Goal: Navigation & Orientation: Find specific page/section

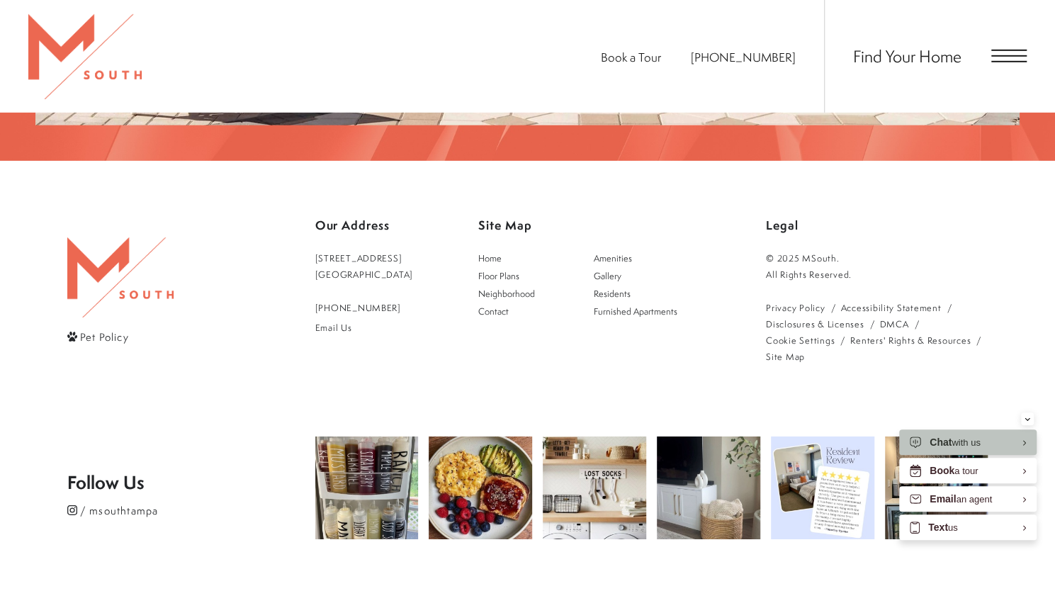
scroll to position [2633, 0]
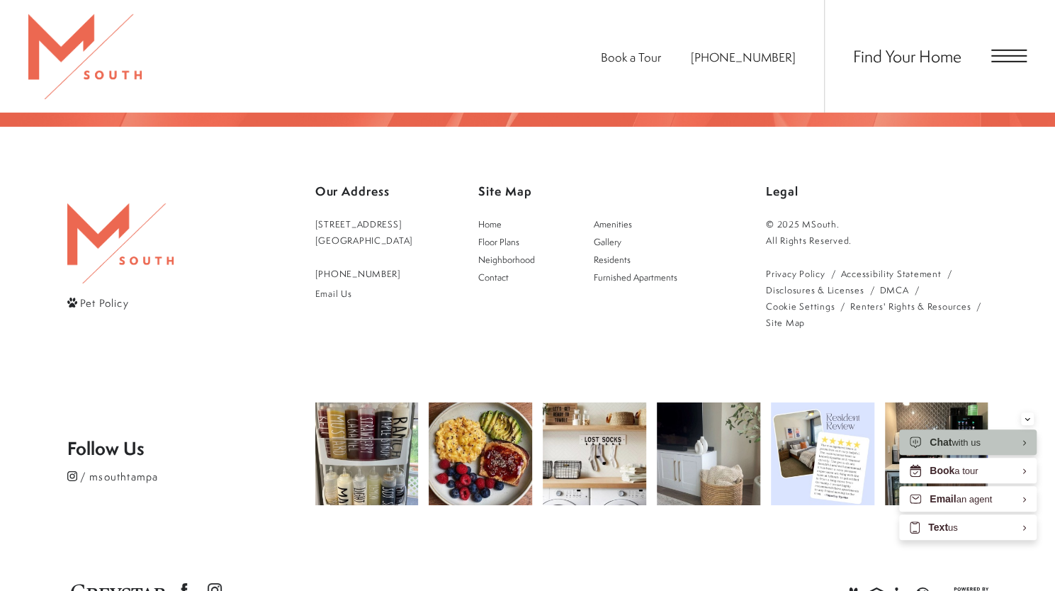
click at [1018, 49] on div "Find Your Home" at bounding box center [925, 56] width 203 height 113
click at [1010, 63] on div "Find Your Home" at bounding box center [925, 56] width 203 height 113
click at [1001, 56] on span "Open Menu" at bounding box center [1008, 55] width 35 height 1
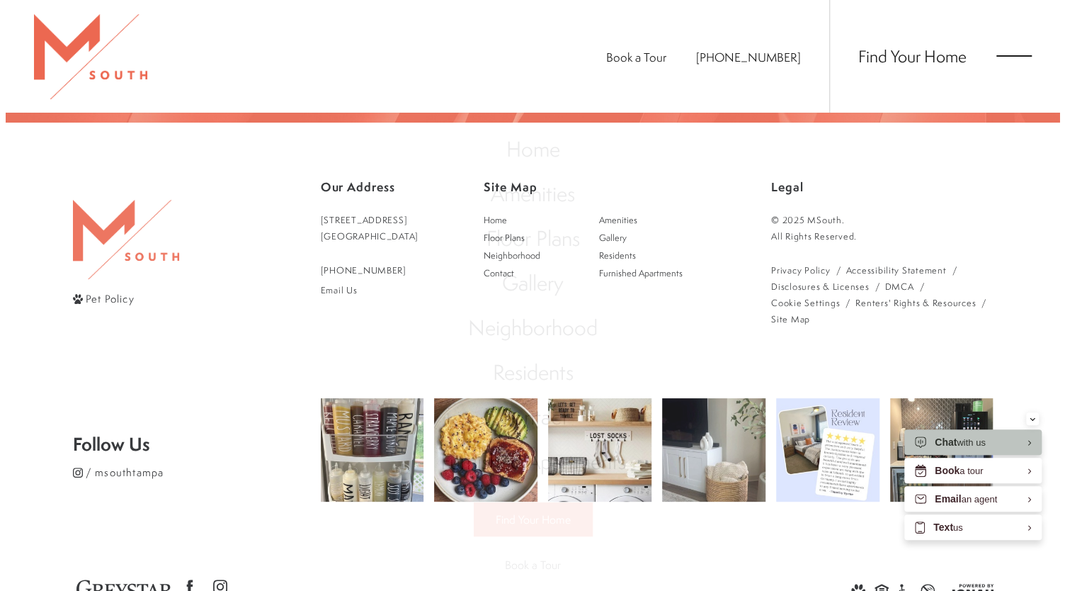
scroll to position [0, 0]
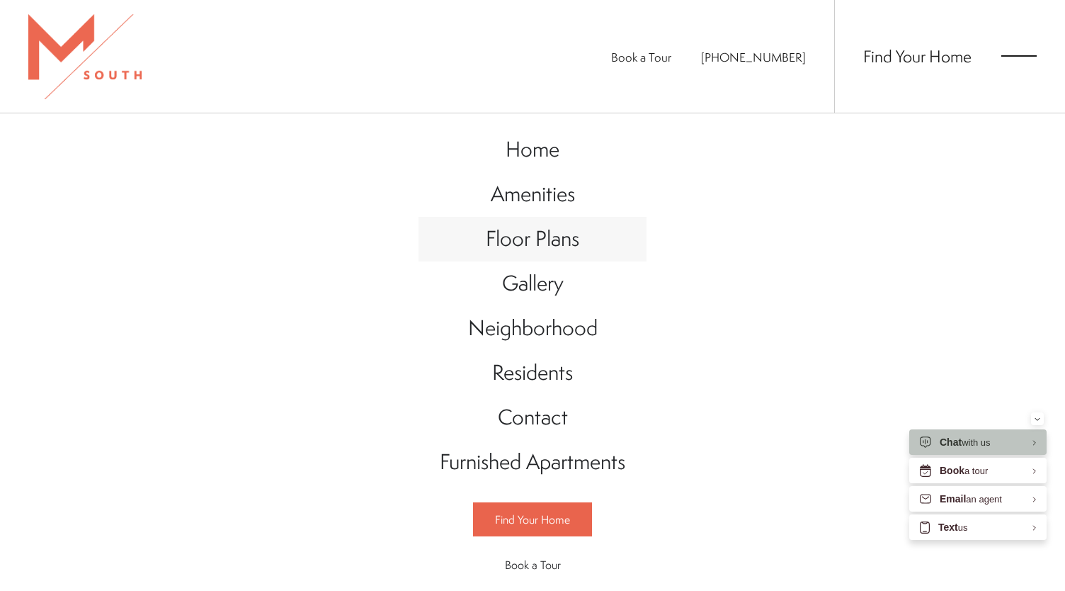
click at [534, 239] on span "Floor Plans" at bounding box center [532, 238] width 93 height 29
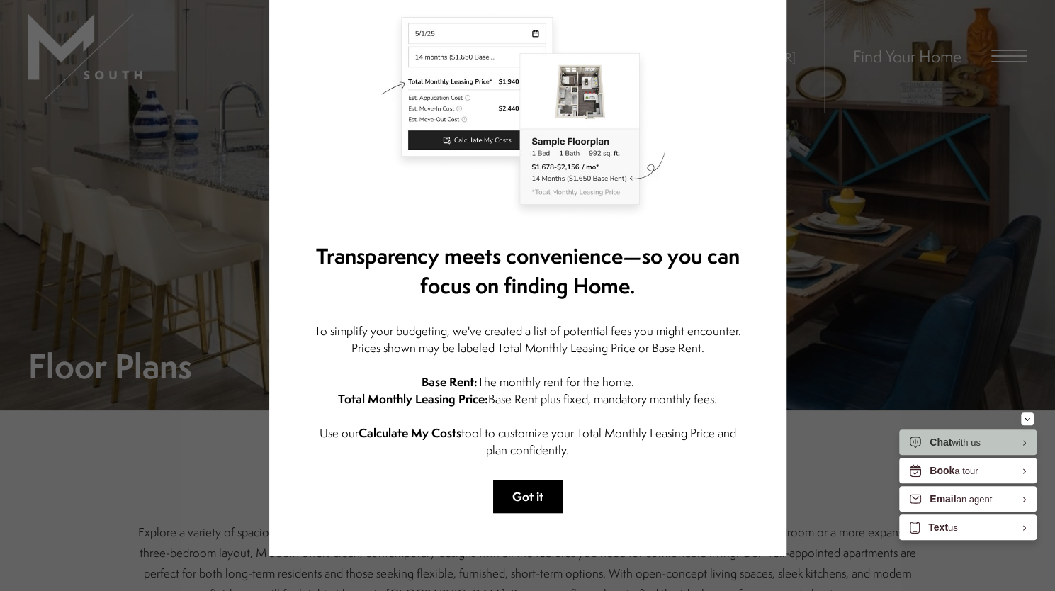
scroll to position [127, 0]
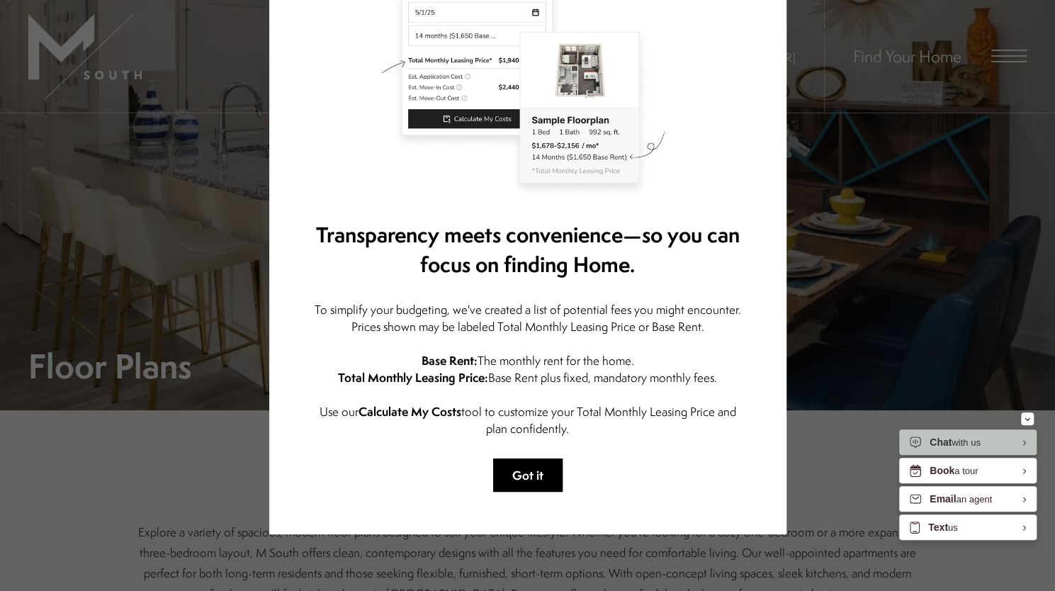
click at [517, 476] on button "Got it" at bounding box center [527, 474] width 69 height 33
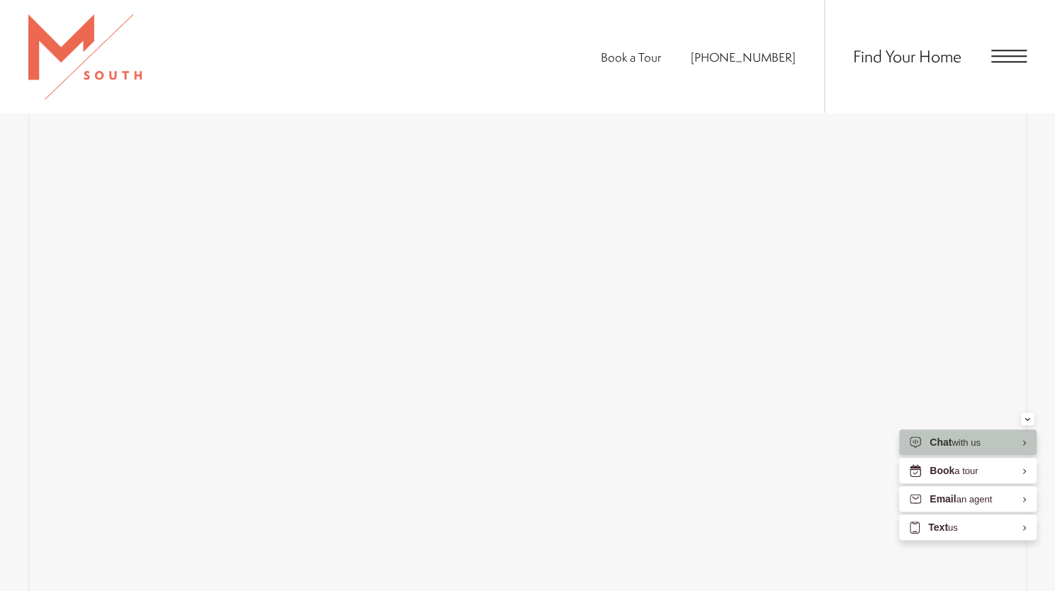
scroll to position [1059, 0]
click at [1025, 414] on div "Minimize" at bounding box center [1027, 418] width 6 height 13
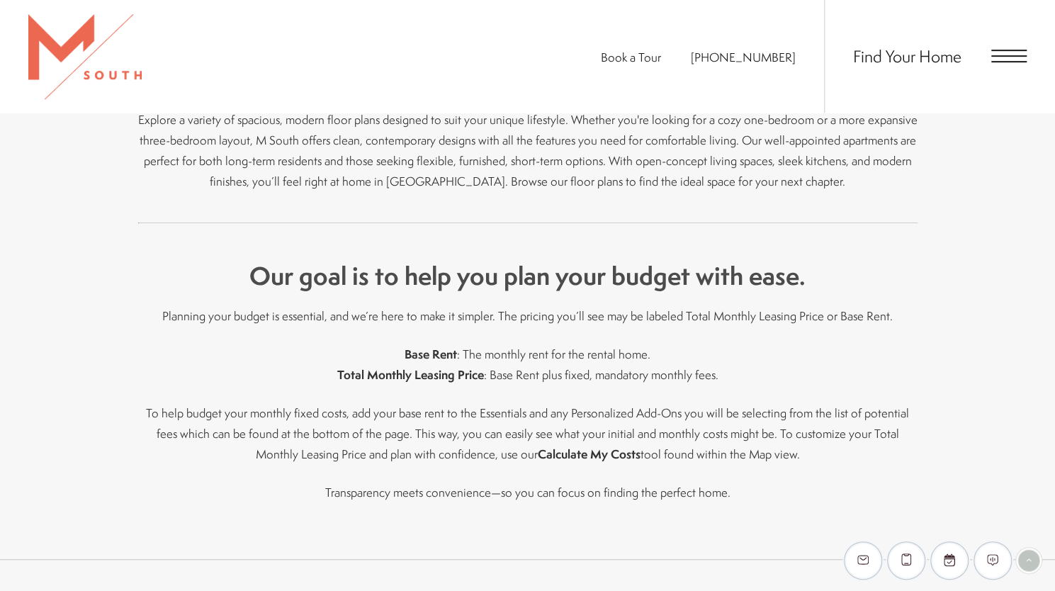
scroll to position [210, 0]
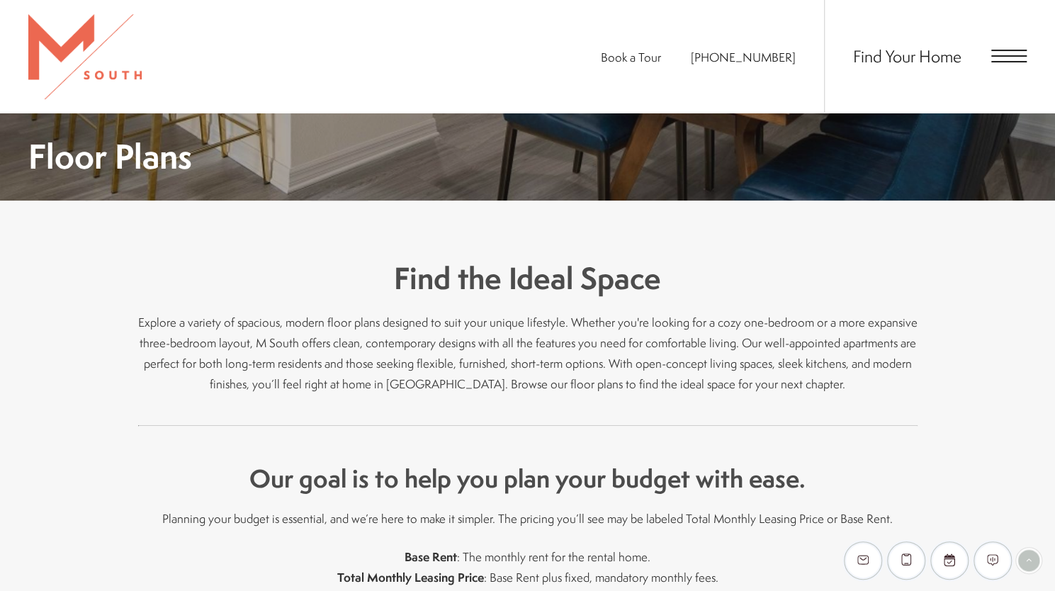
click at [1016, 45] on div "Find Your Home" at bounding box center [925, 56] width 203 height 113
click at [1011, 53] on span "Open Menu" at bounding box center [1008, 56] width 35 height 13
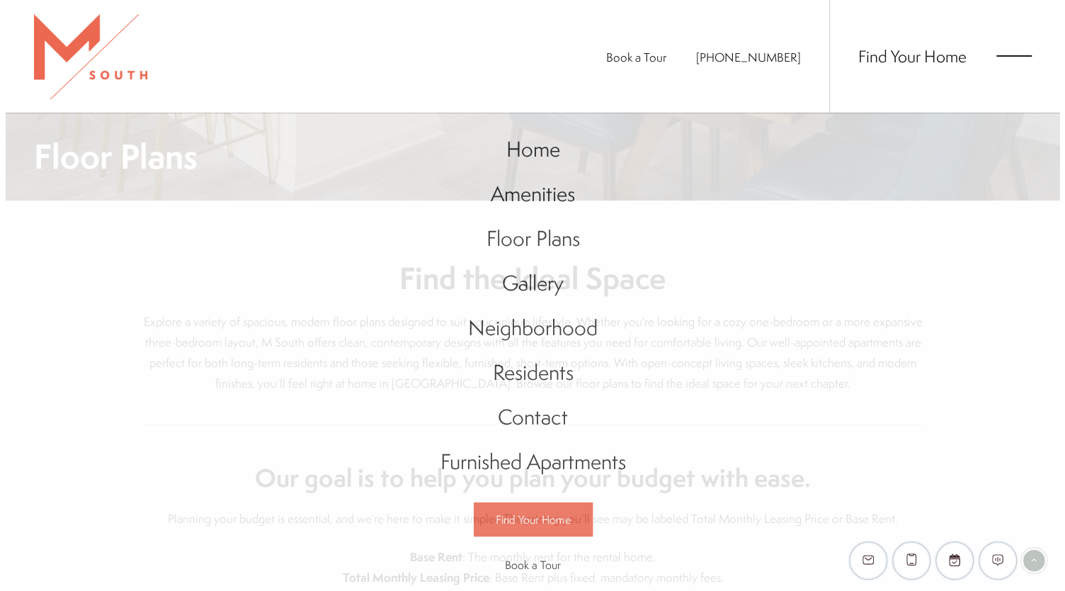
scroll to position [0, 0]
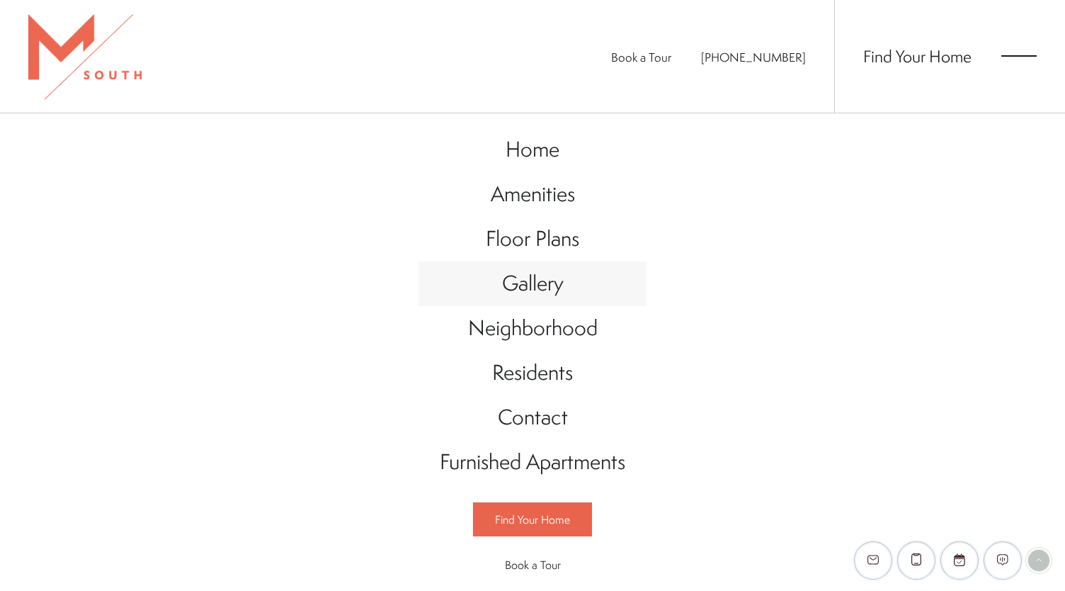
click at [531, 278] on span "Gallery" at bounding box center [533, 282] width 62 height 29
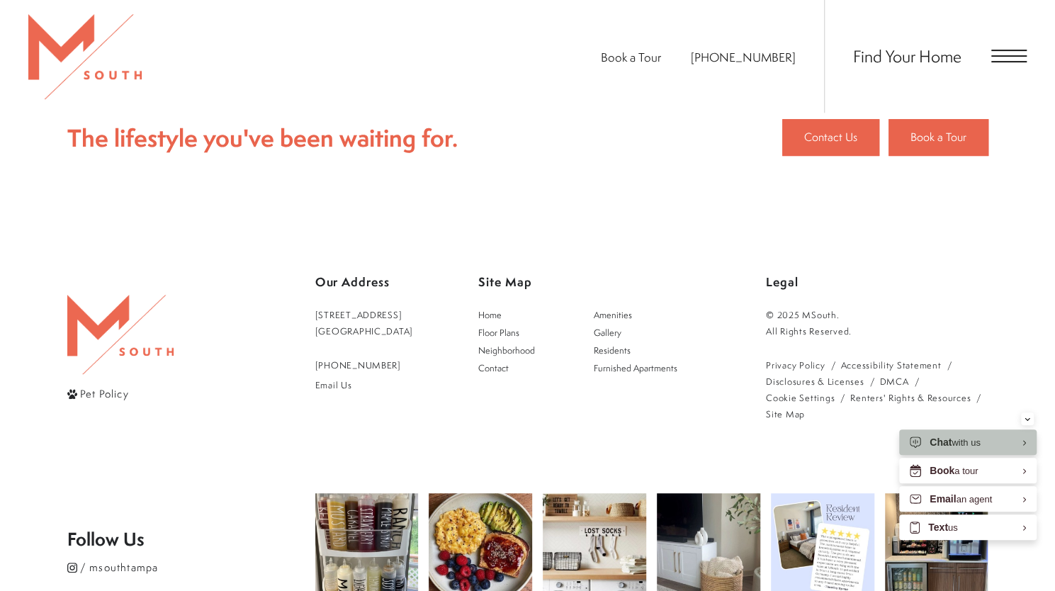
scroll to position [3541, 0]
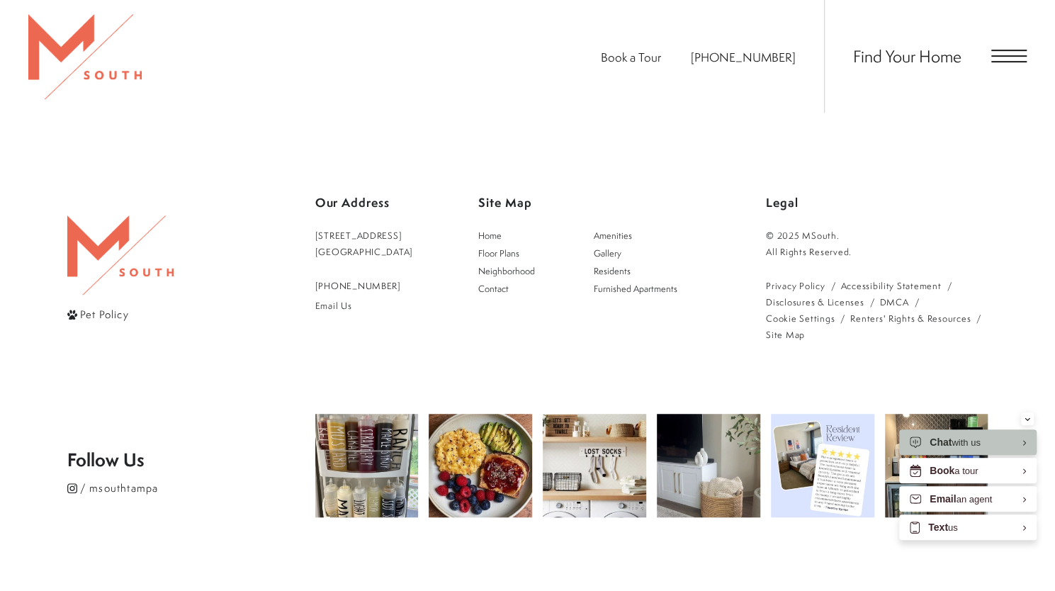
click at [1011, 50] on span "Open Menu" at bounding box center [1008, 50] width 35 height 1
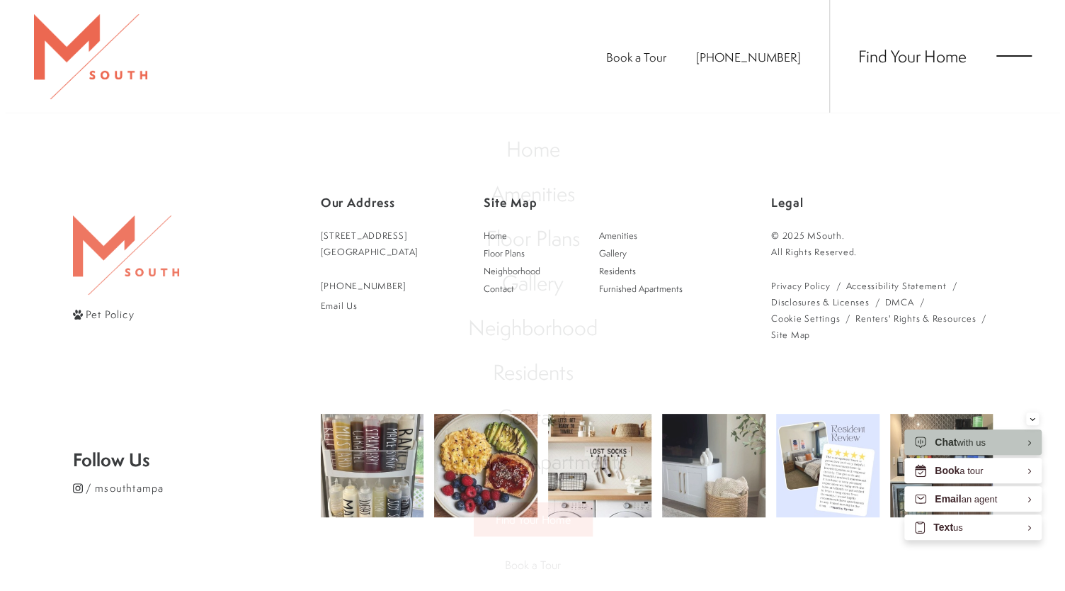
scroll to position [0, 0]
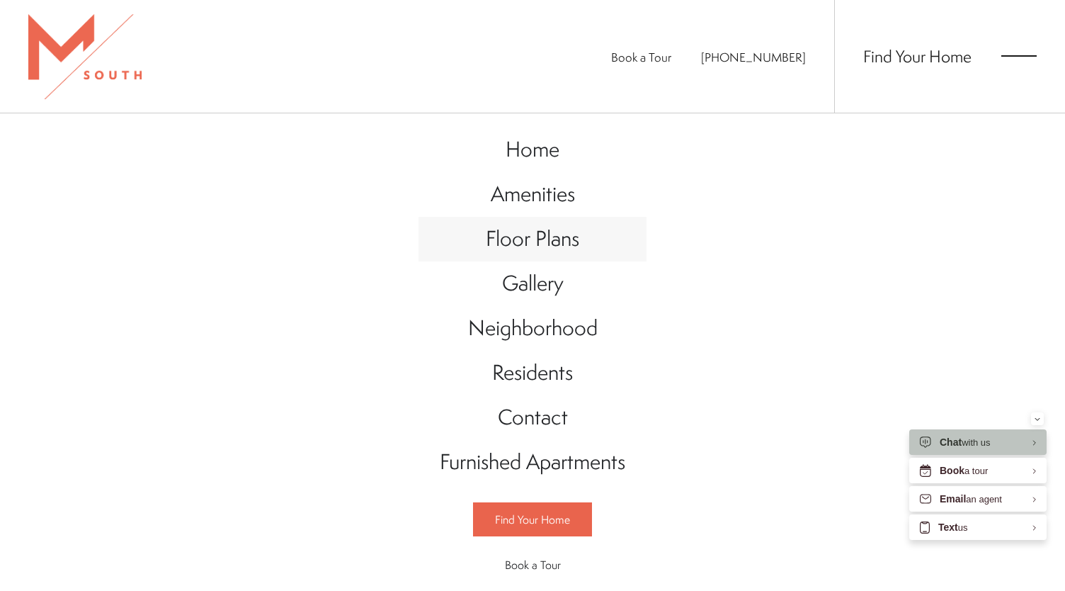
click at [535, 237] on span "Floor Plans" at bounding box center [532, 238] width 93 height 29
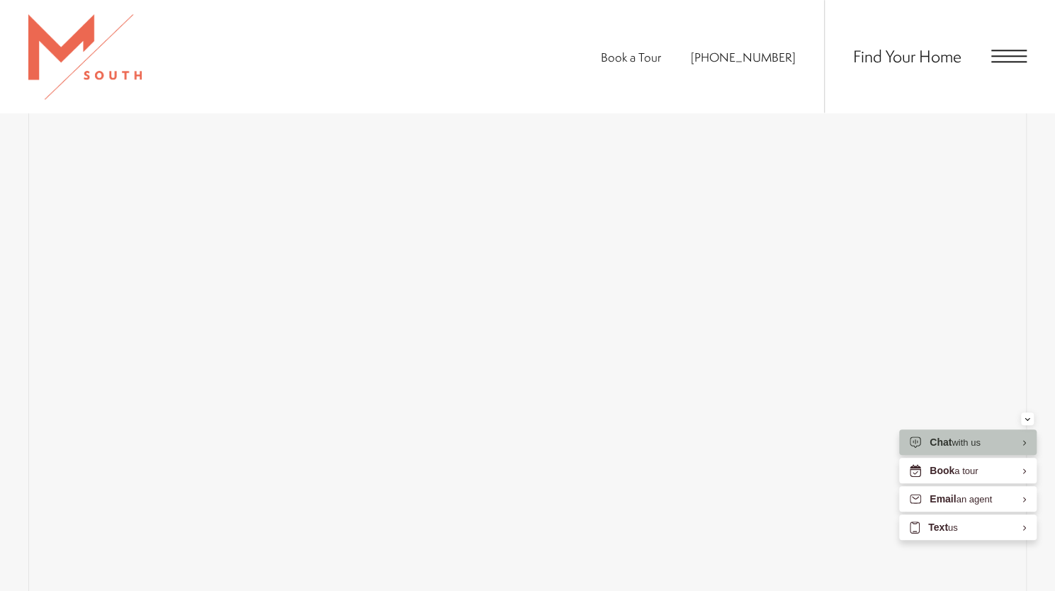
scroll to position [1059, 0]
click at [1027, 421] on div "Minimize" at bounding box center [1027, 418] width 6 height 13
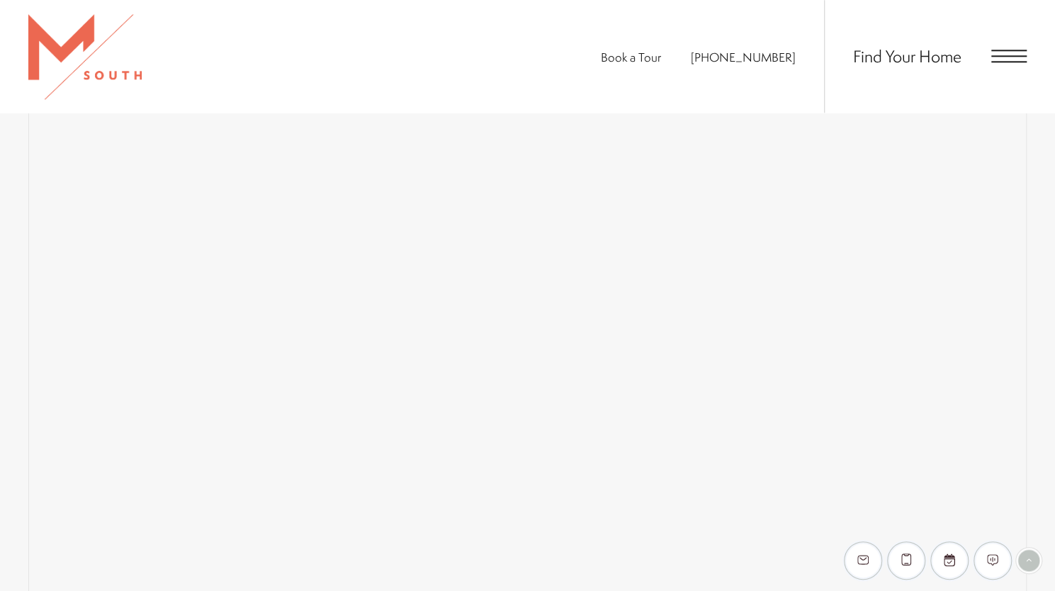
scroll to position [918, 0]
click at [120, 130] on link "Map" at bounding box center [100, 135] width 67 height 35
click at [161, 129] on span "Floor Plans" at bounding box center [183, 135] width 50 height 16
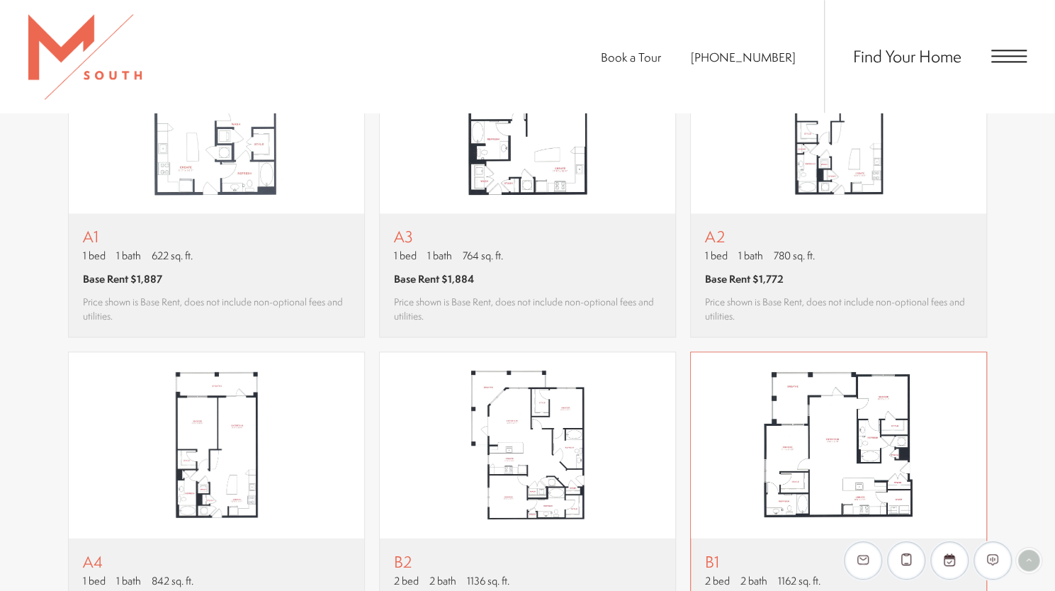
scroll to position [1059, 0]
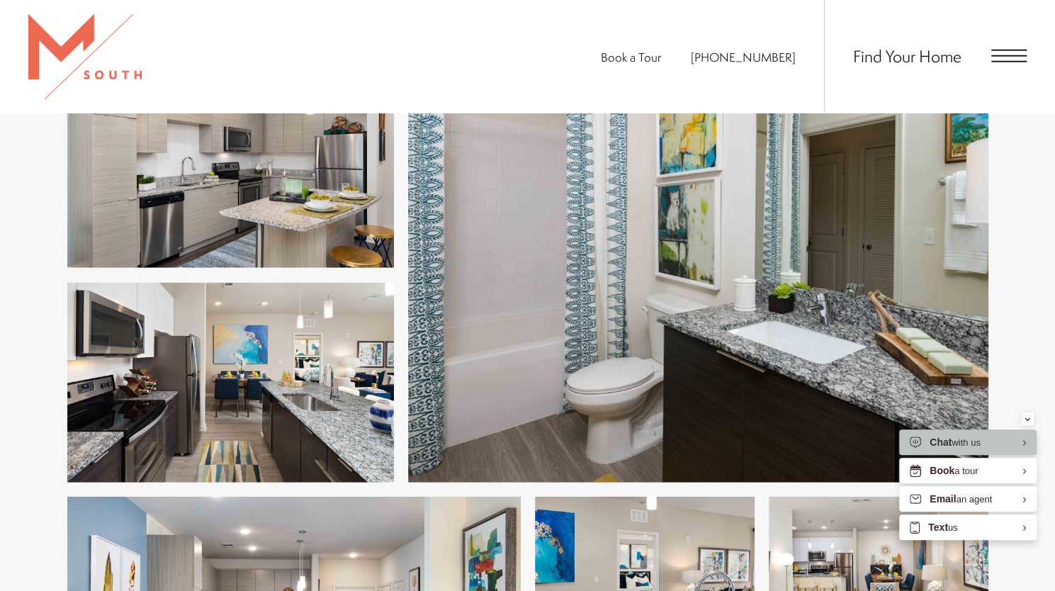
scroll to position [2125, 0]
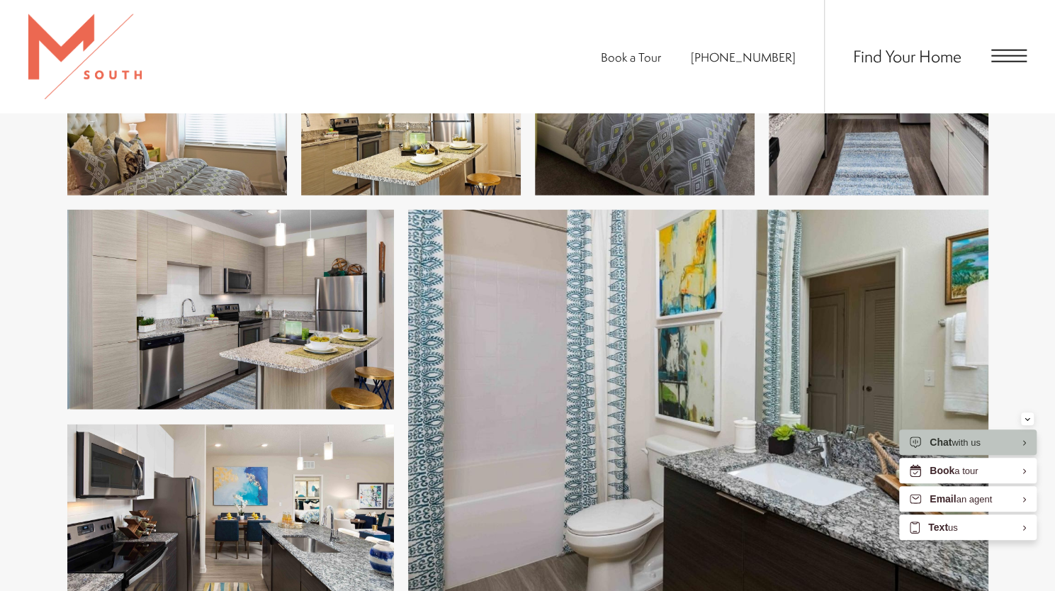
click at [1020, 55] on span "Open Menu" at bounding box center [1008, 56] width 35 height 13
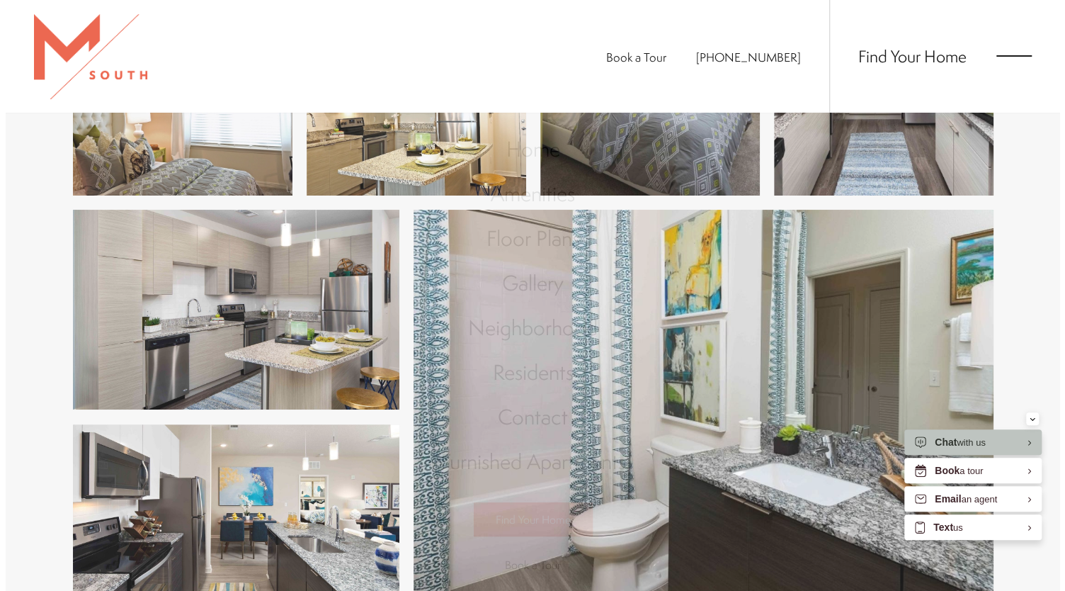
scroll to position [0, 0]
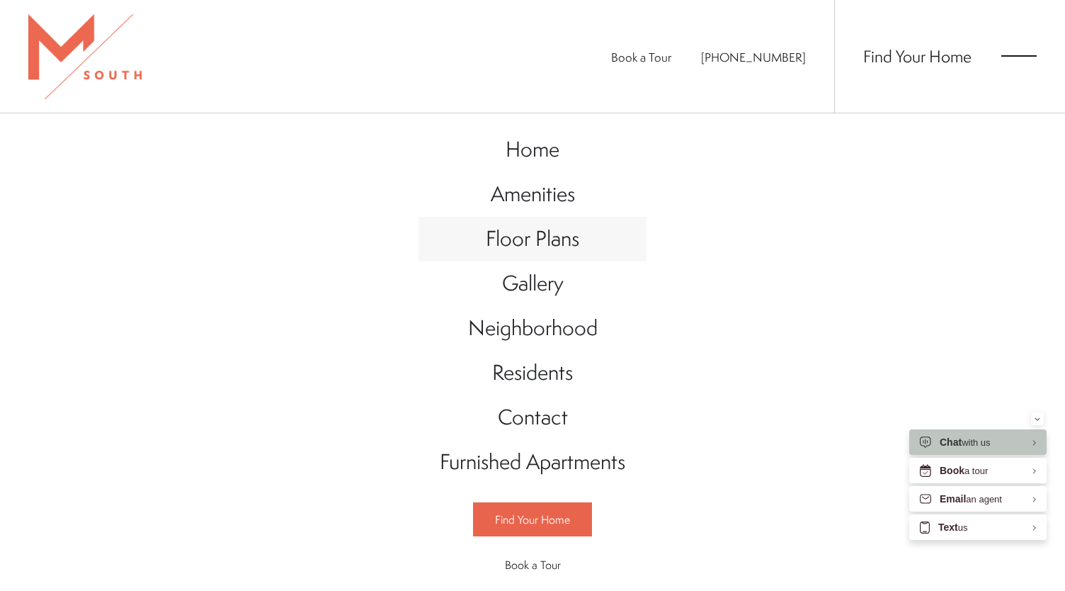
click at [511, 243] on span "Floor Plans" at bounding box center [532, 238] width 93 height 29
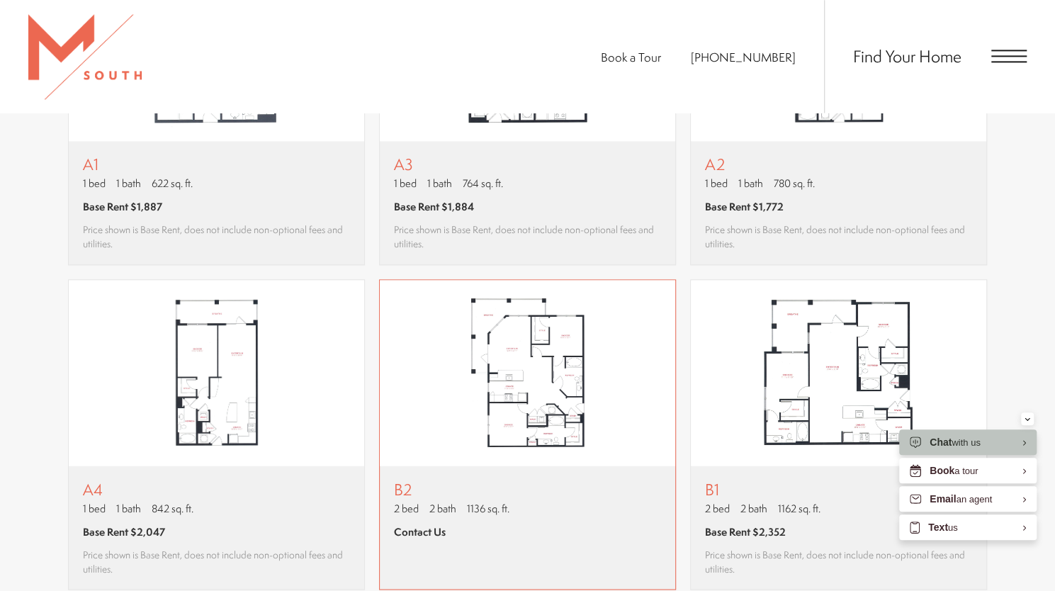
scroll to position [1133, 0]
